Goal: Task Accomplishment & Management: Use online tool/utility

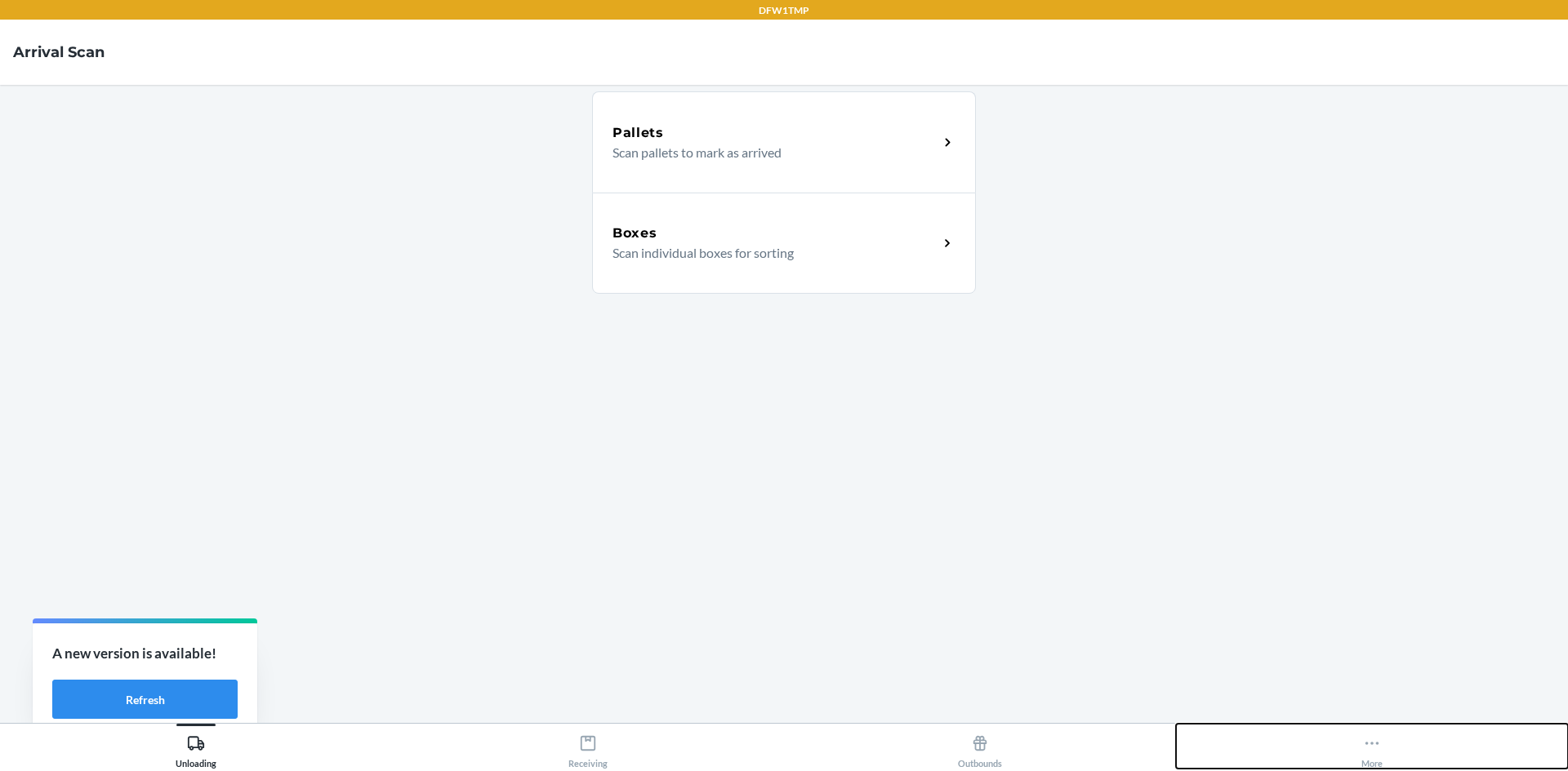
click at [1350, 742] on button "More" at bounding box center [1371, 746] width 392 height 45
click at [1371, 739] on icon at bounding box center [1372, 743] width 18 height 18
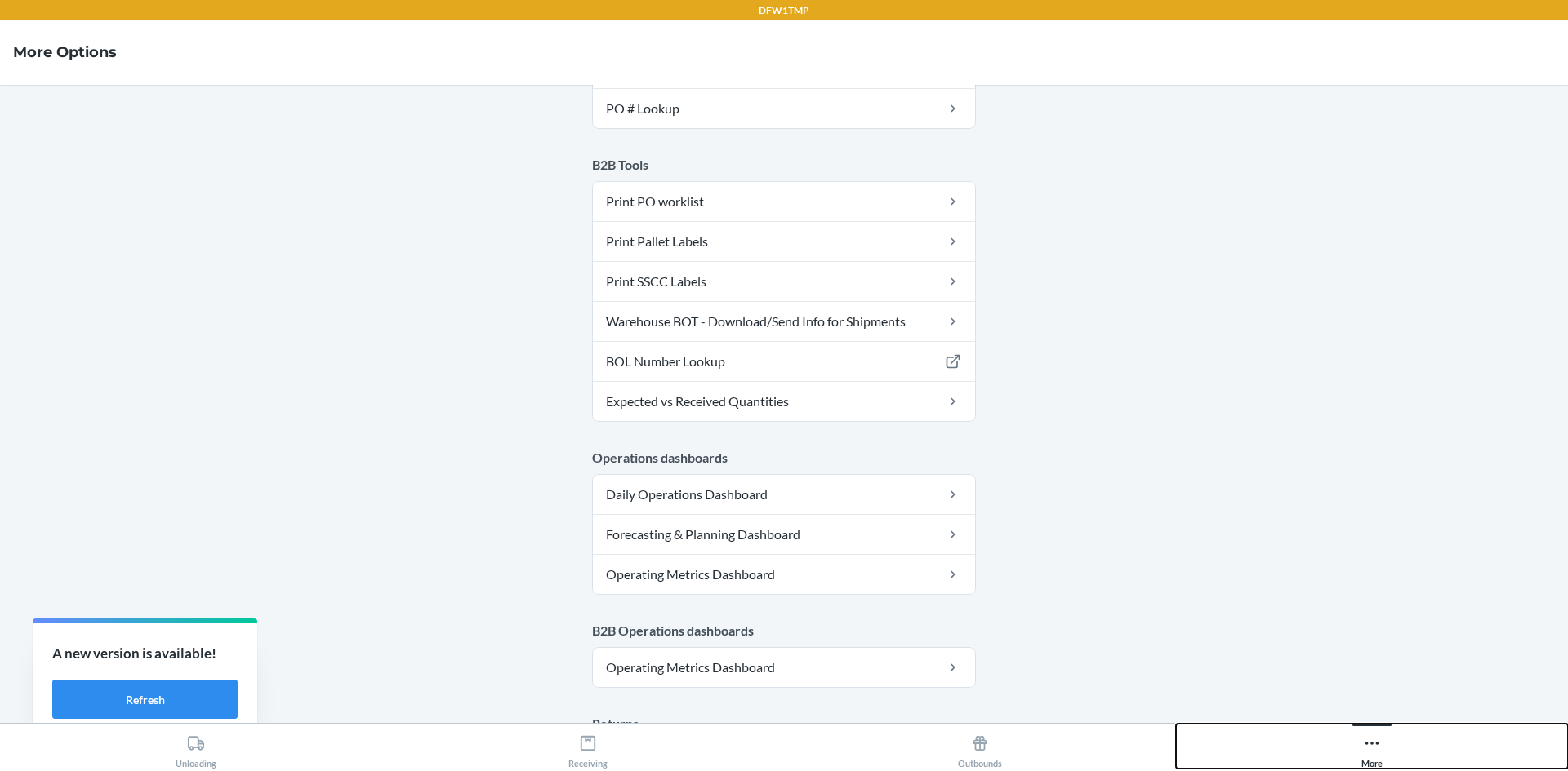
scroll to position [734, 0]
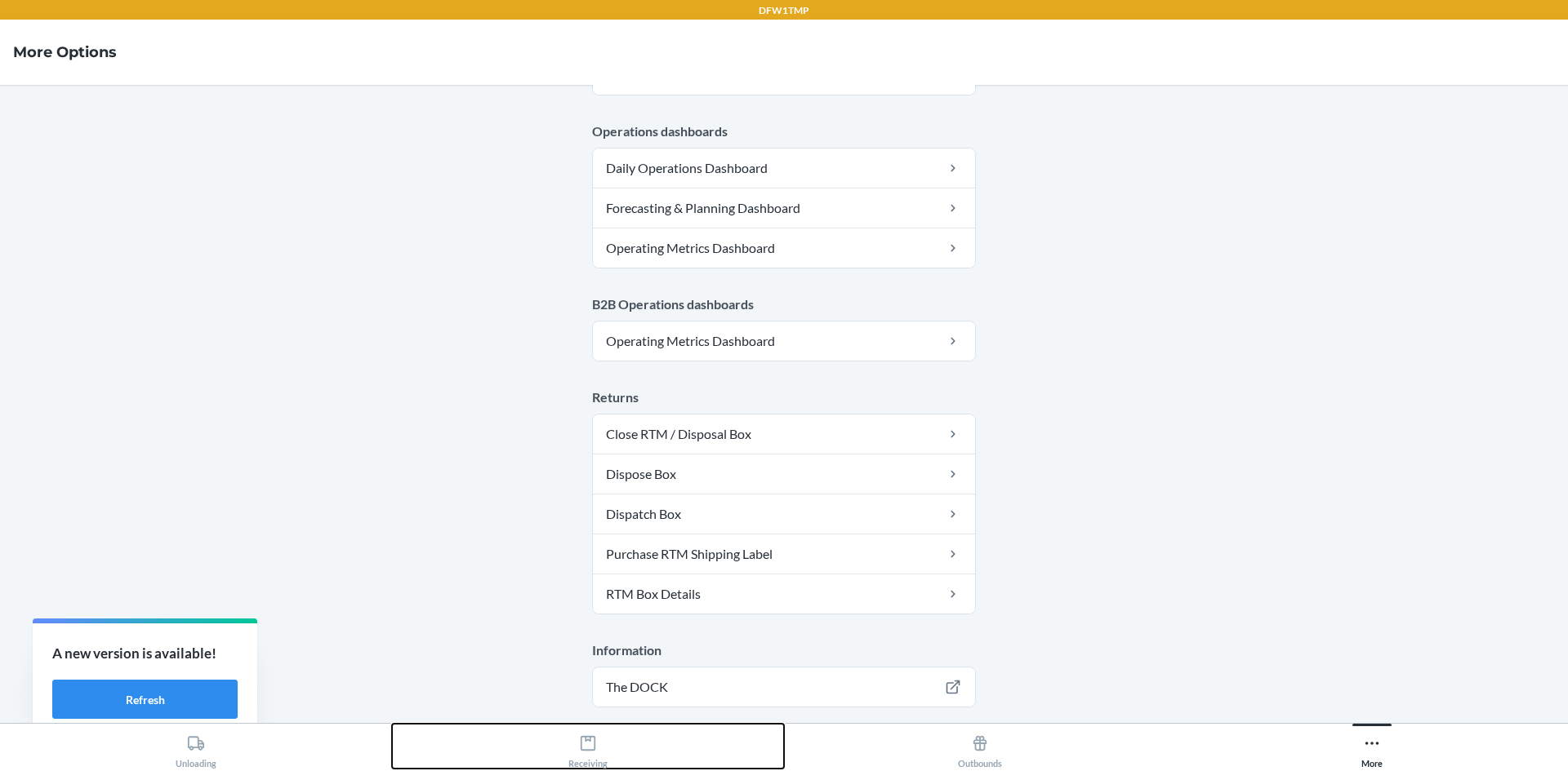
click at [558, 731] on button "Receiving" at bounding box center [587, 746] width 392 height 45
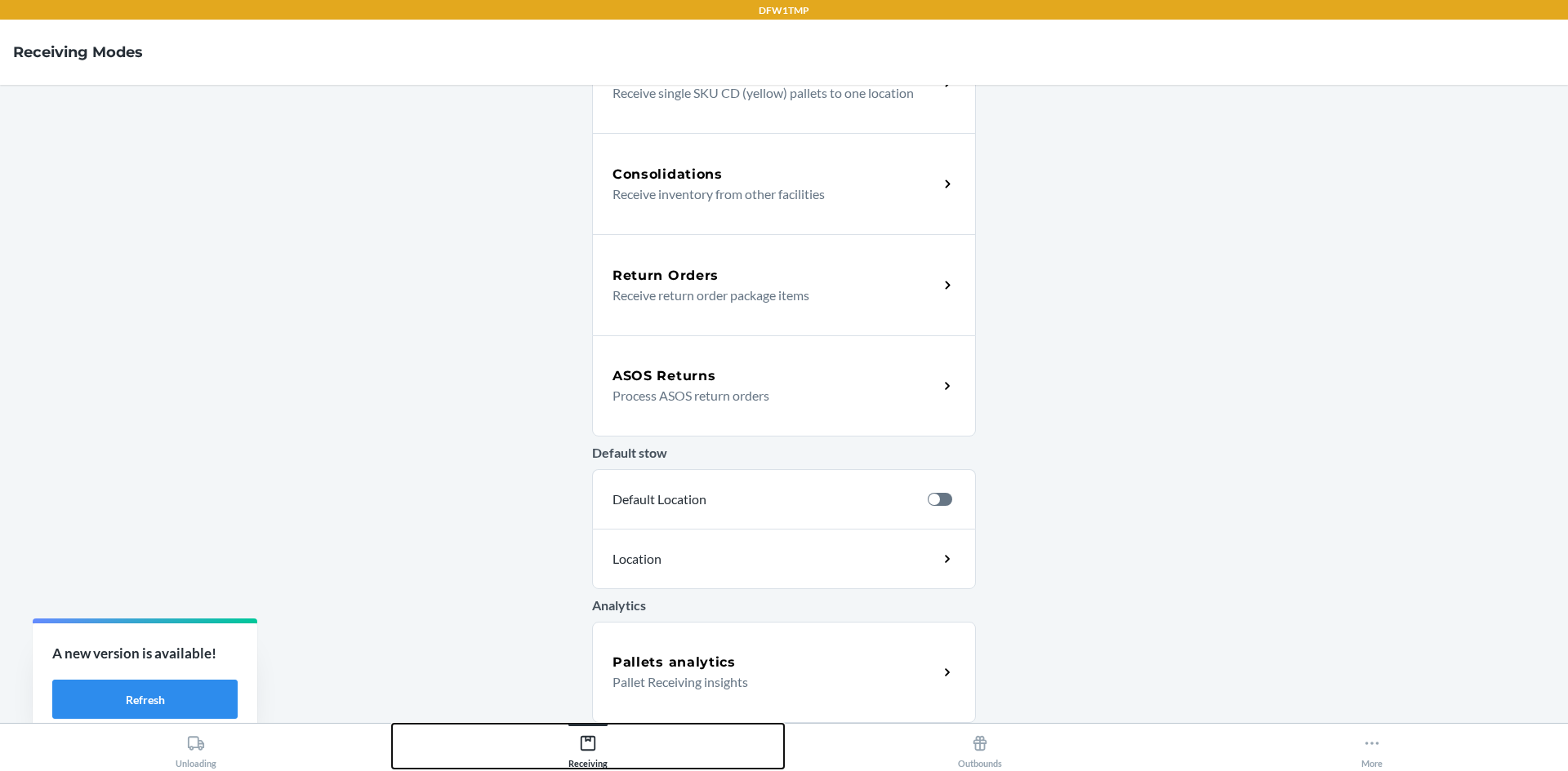
scroll to position [367, 0]
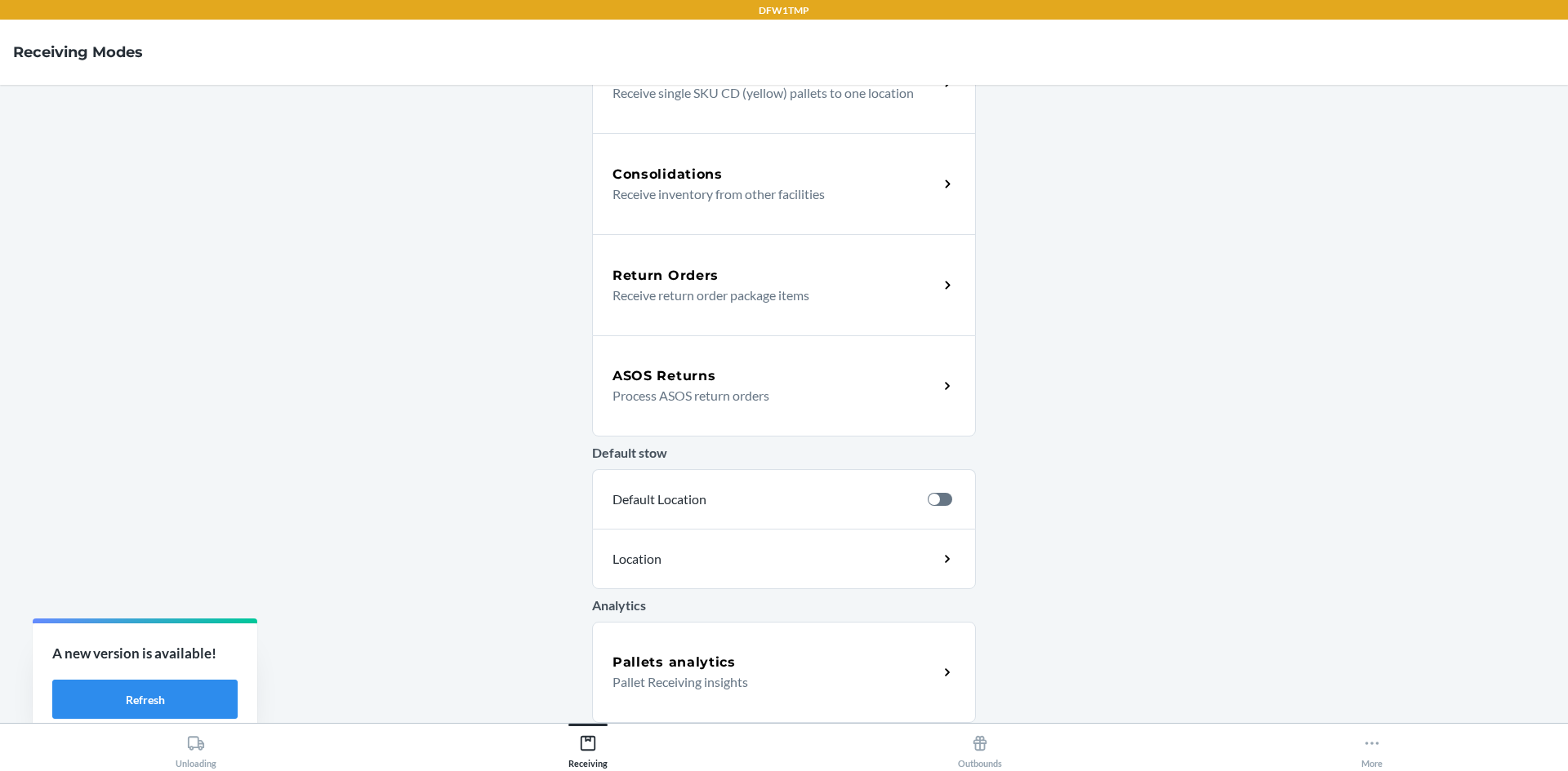
click at [723, 403] on p "Process ASOS return orders" at bounding box center [768, 395] width 313 height 19
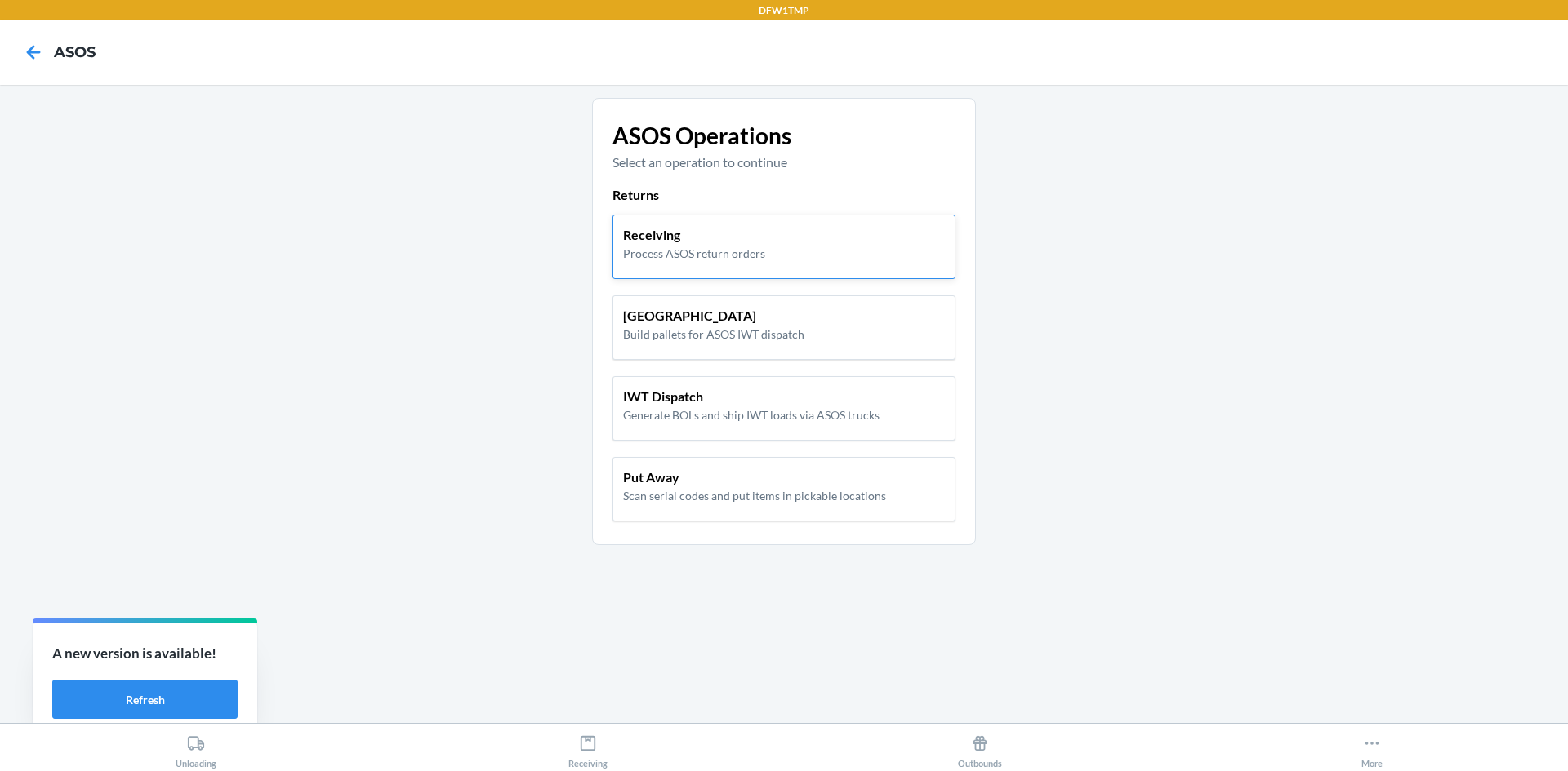
click at [685, 250] on p "Process ASOS return orders" at bounding box center [693, 253] width 142 height 17
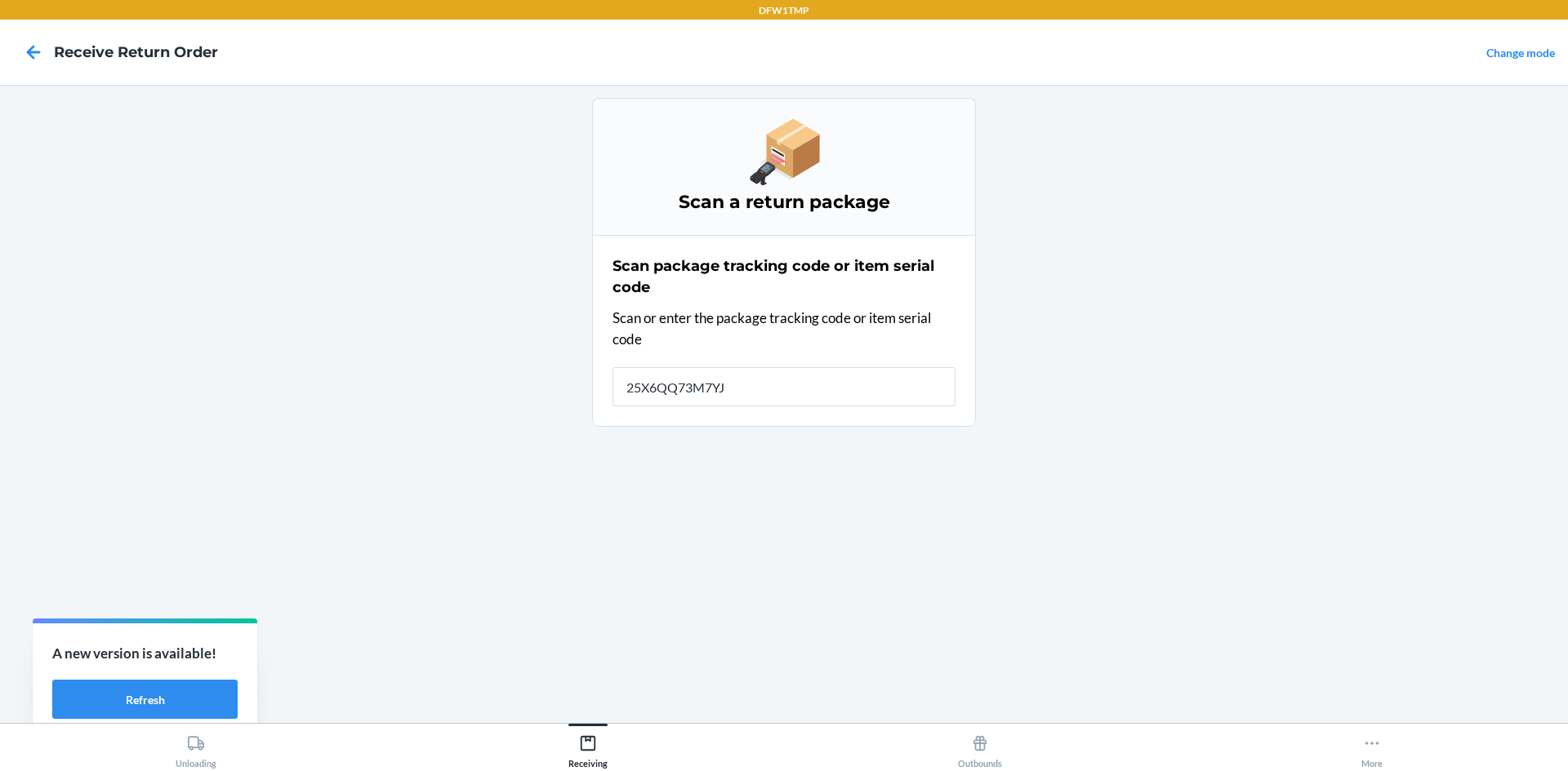
type input "25X6QQ73M7YJ84"
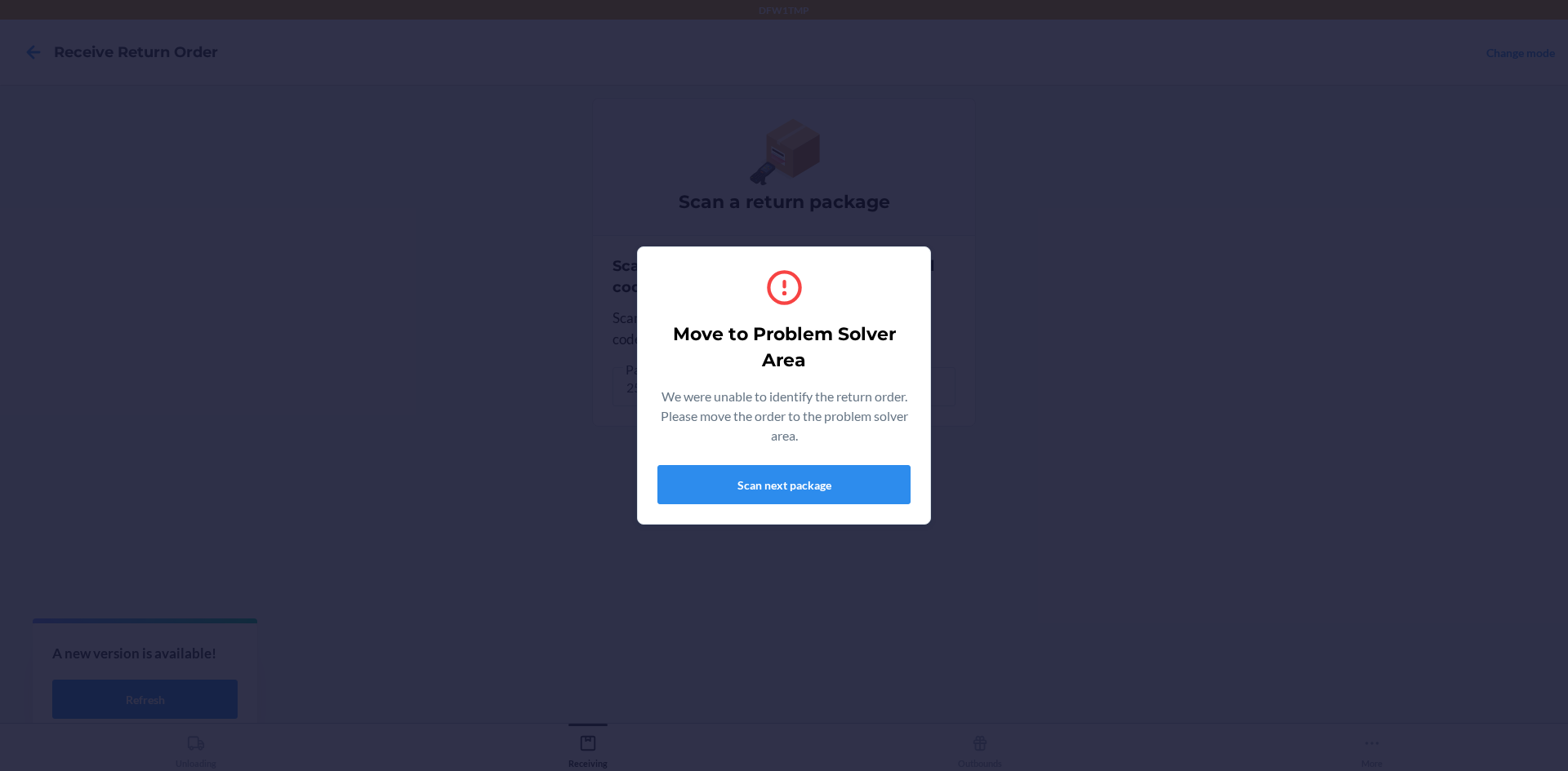
click at [1094, 390] on div "Move to Problem Solver Area We were unable to identify the return order. Please…" at bounding box center [784, 385] width 1568 height 771
click at [853, 489] on button "Scan next package" at bounding box center [784, 485] width 253 height 39
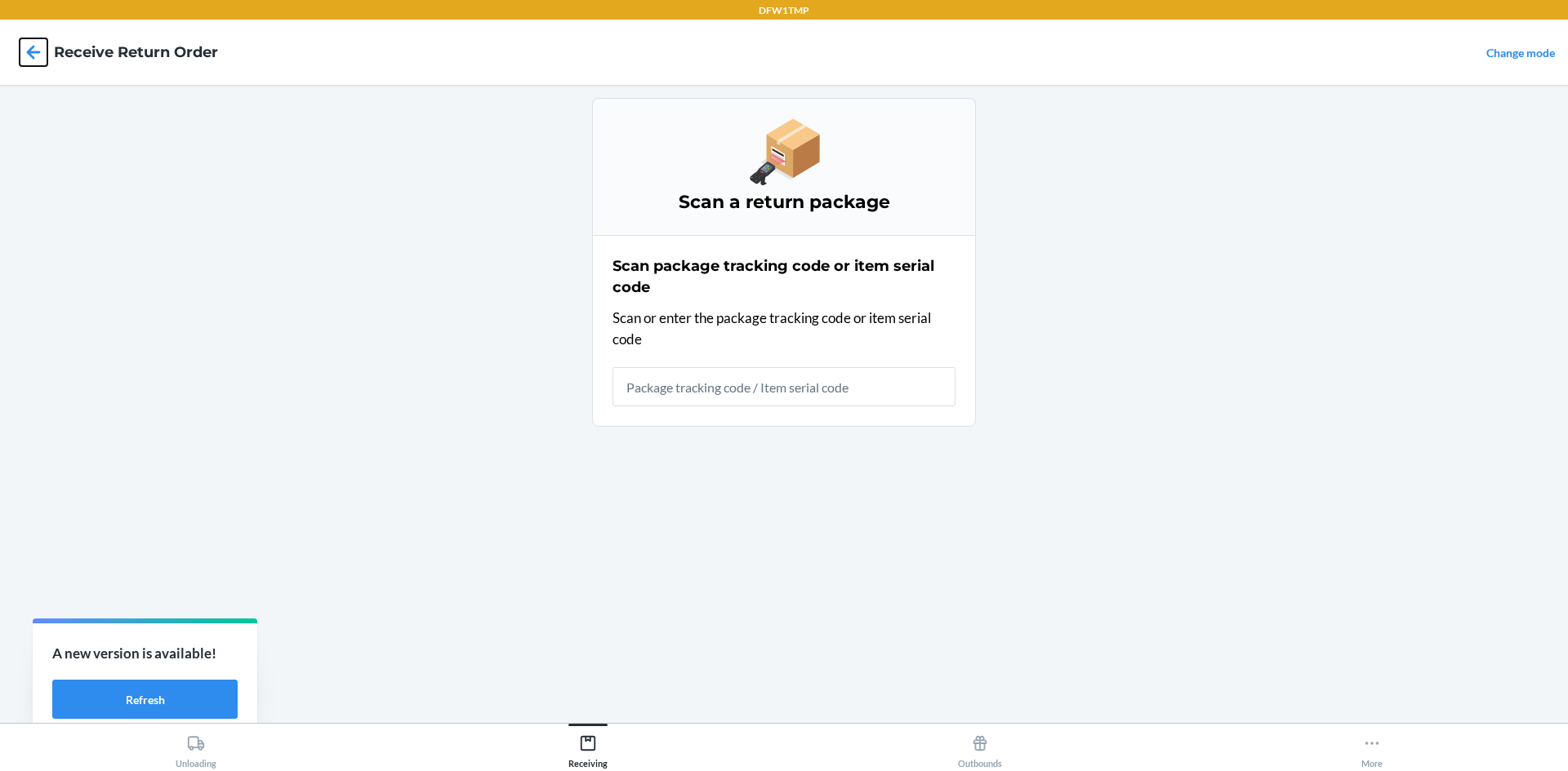
click at [26, 56] on icon at bounding box center [33, 52] width 28 height 28
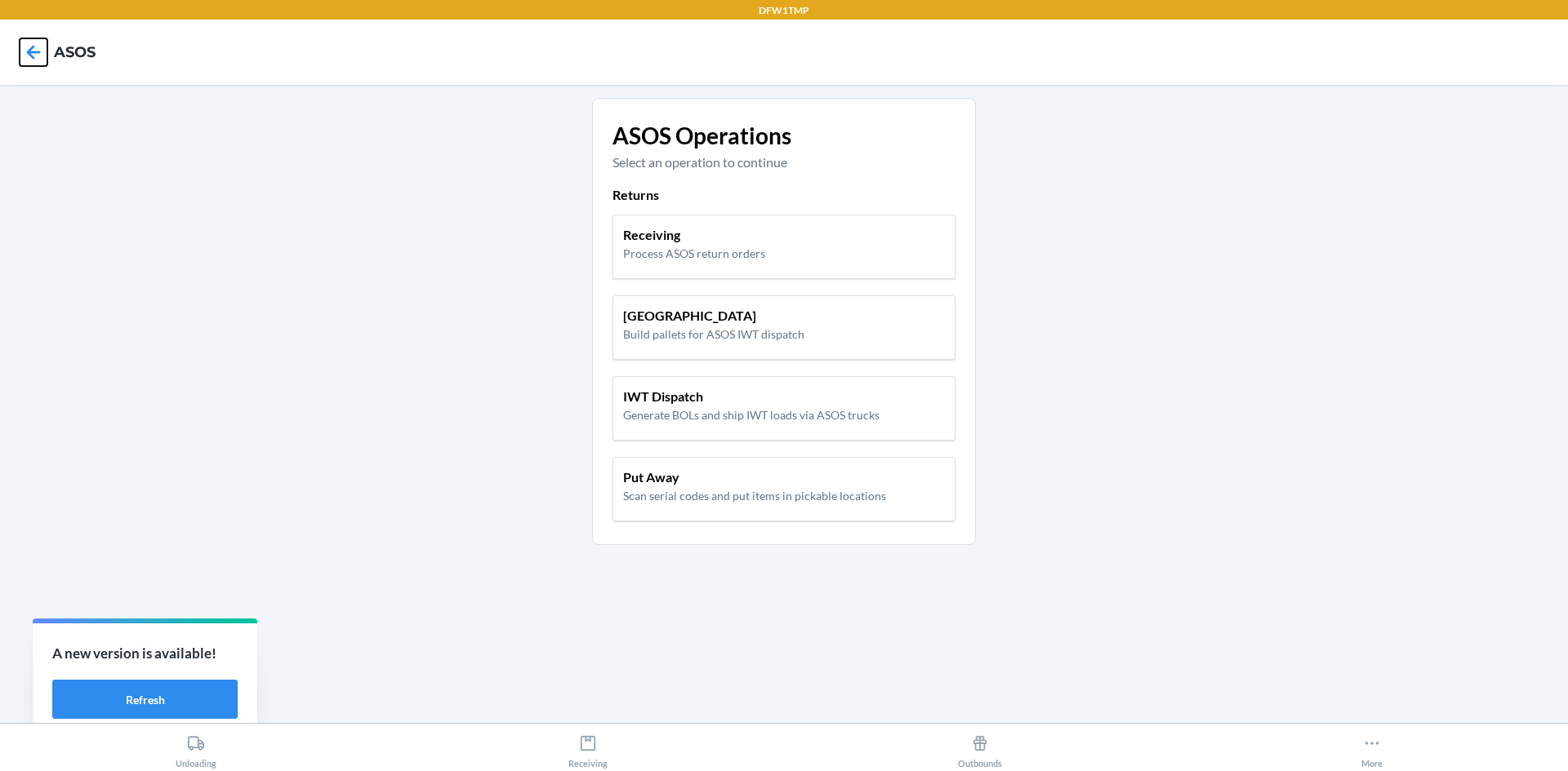
click button at bounding box center [33, 52] width 28 height 28
